Goal: Task Accomplishment & Management: Use online tool/utility

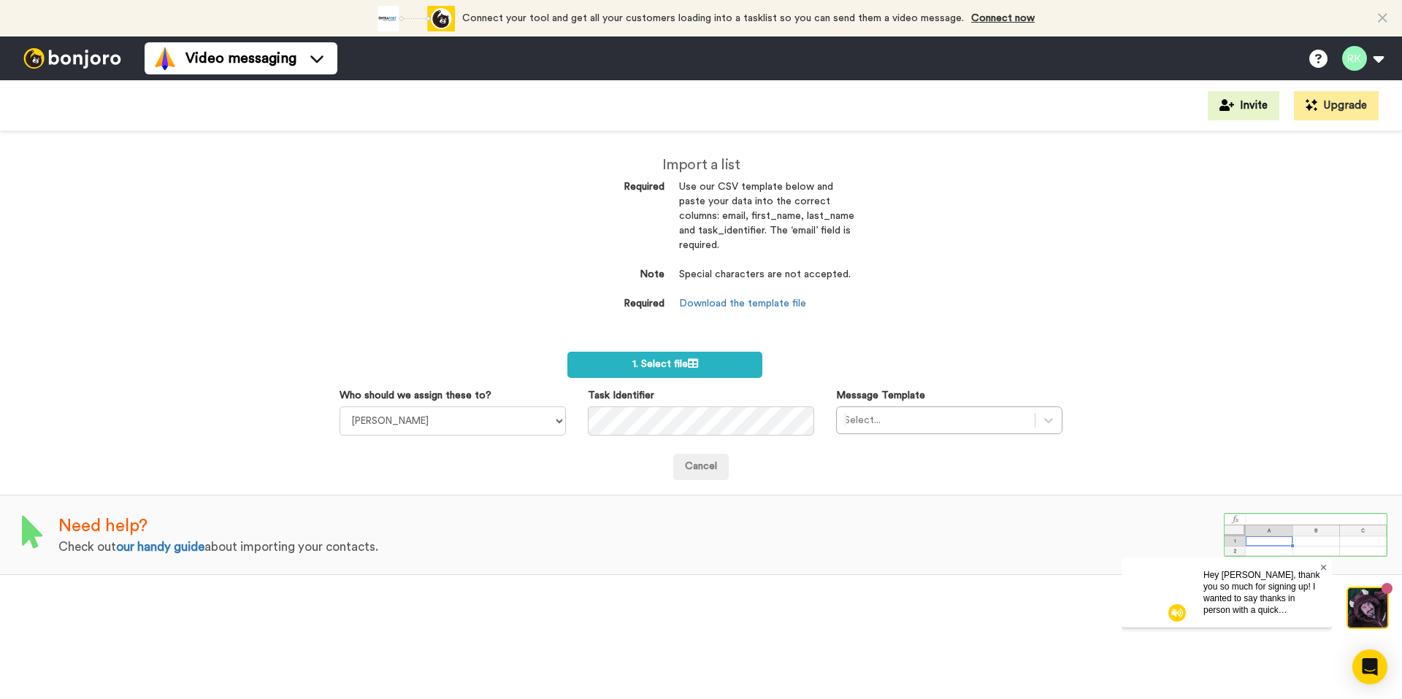
click at [1325, 568] on icon at bounding box center [1324, 567] width 6 height 9
click at [678, 364] on span "1. Select file" at bounding box center [665, 364] width 66 height 10
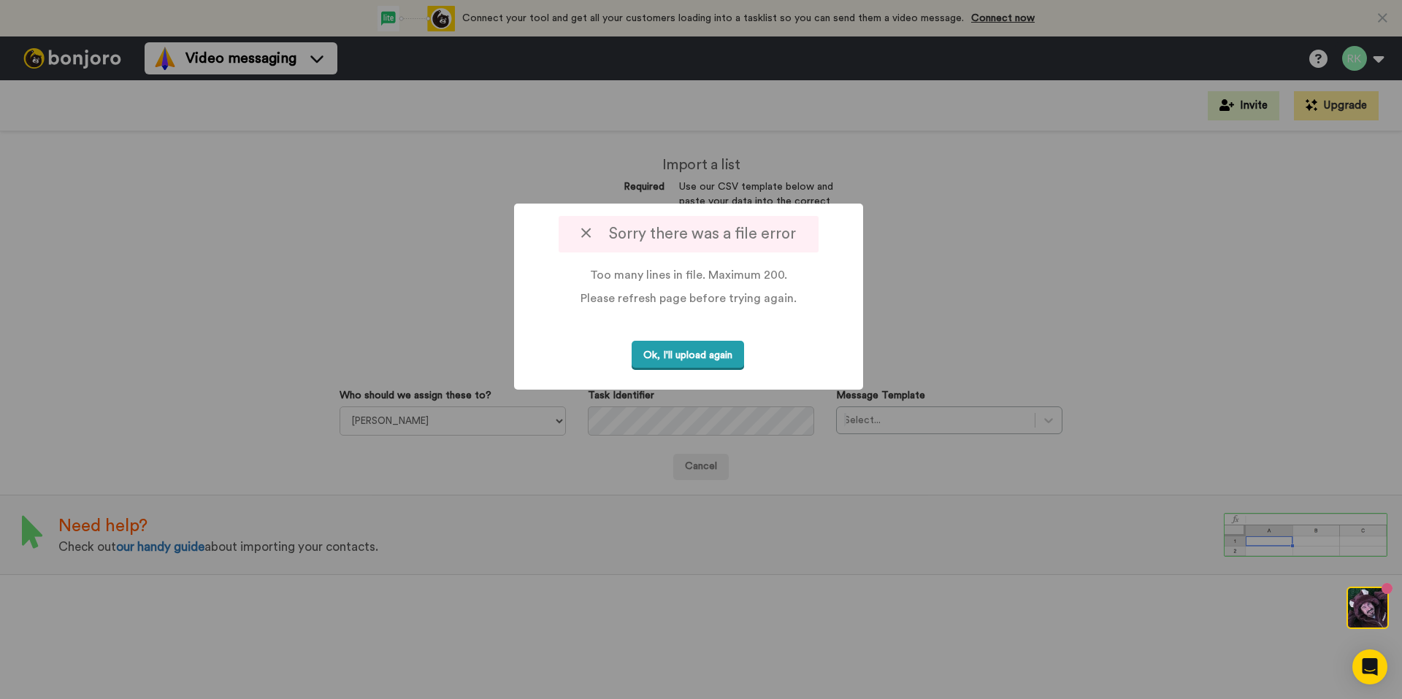
click at [678, 356] on button "Ok, I'll upload again" at bounding box center [688, 356] width 112 height 30
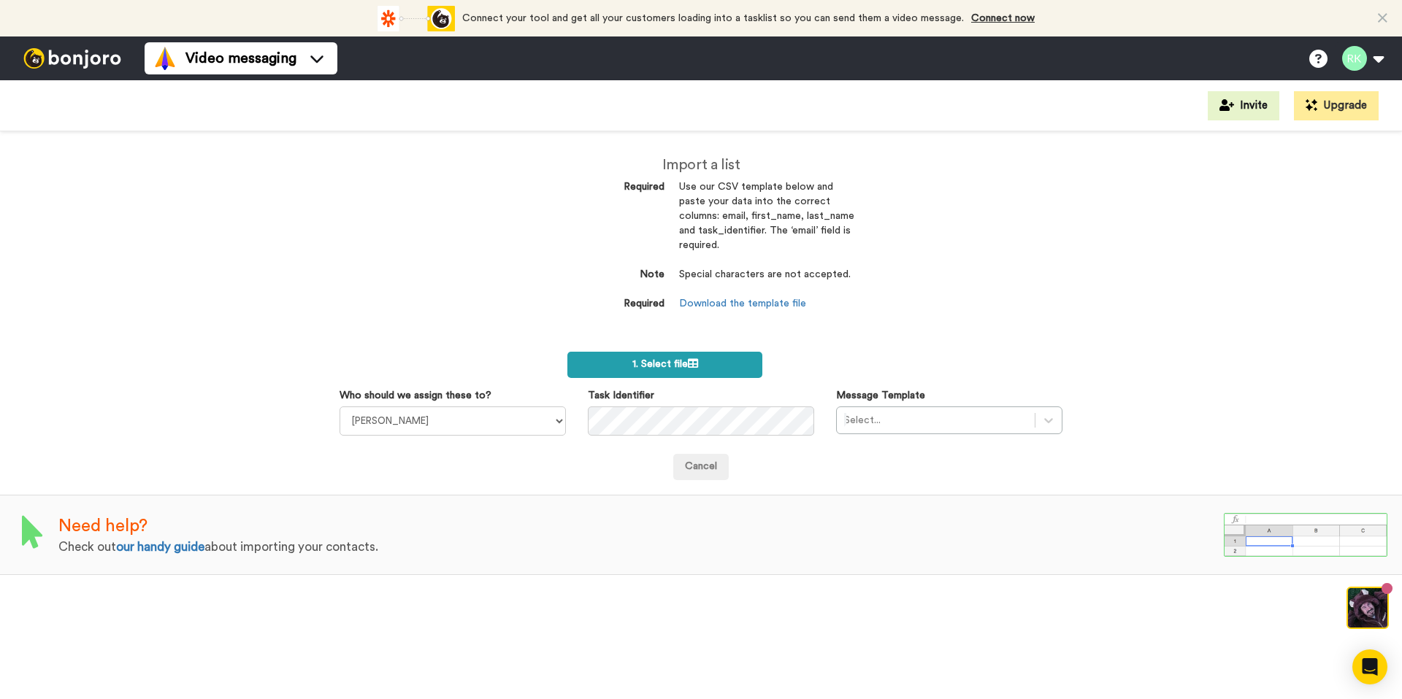
click at [670, 361] on span "1. Select file" at bounding box center [665, 364] width 66 height 10
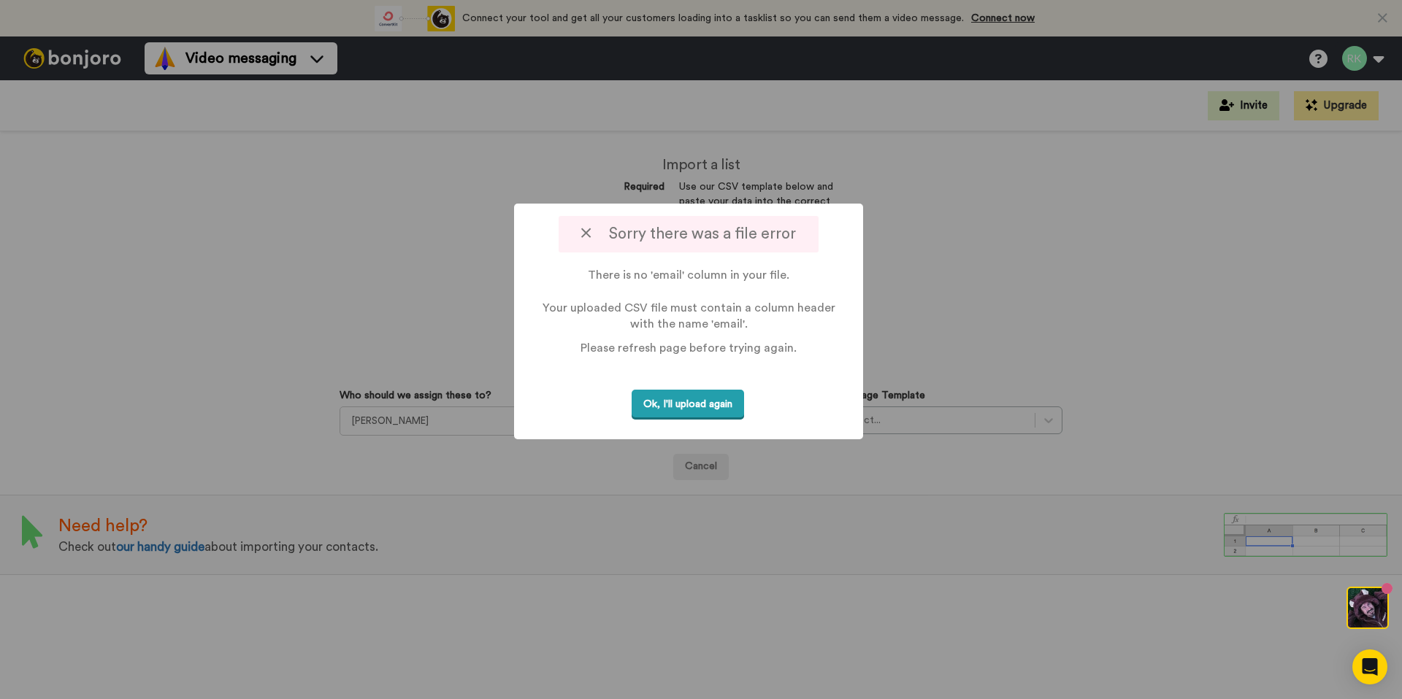
click at [661, 406] on button "Ok, I'll upload again" at bounding box center [688, 405] width 112 height 30
